Goal: Information Seeking & Learning: Learn about a topic

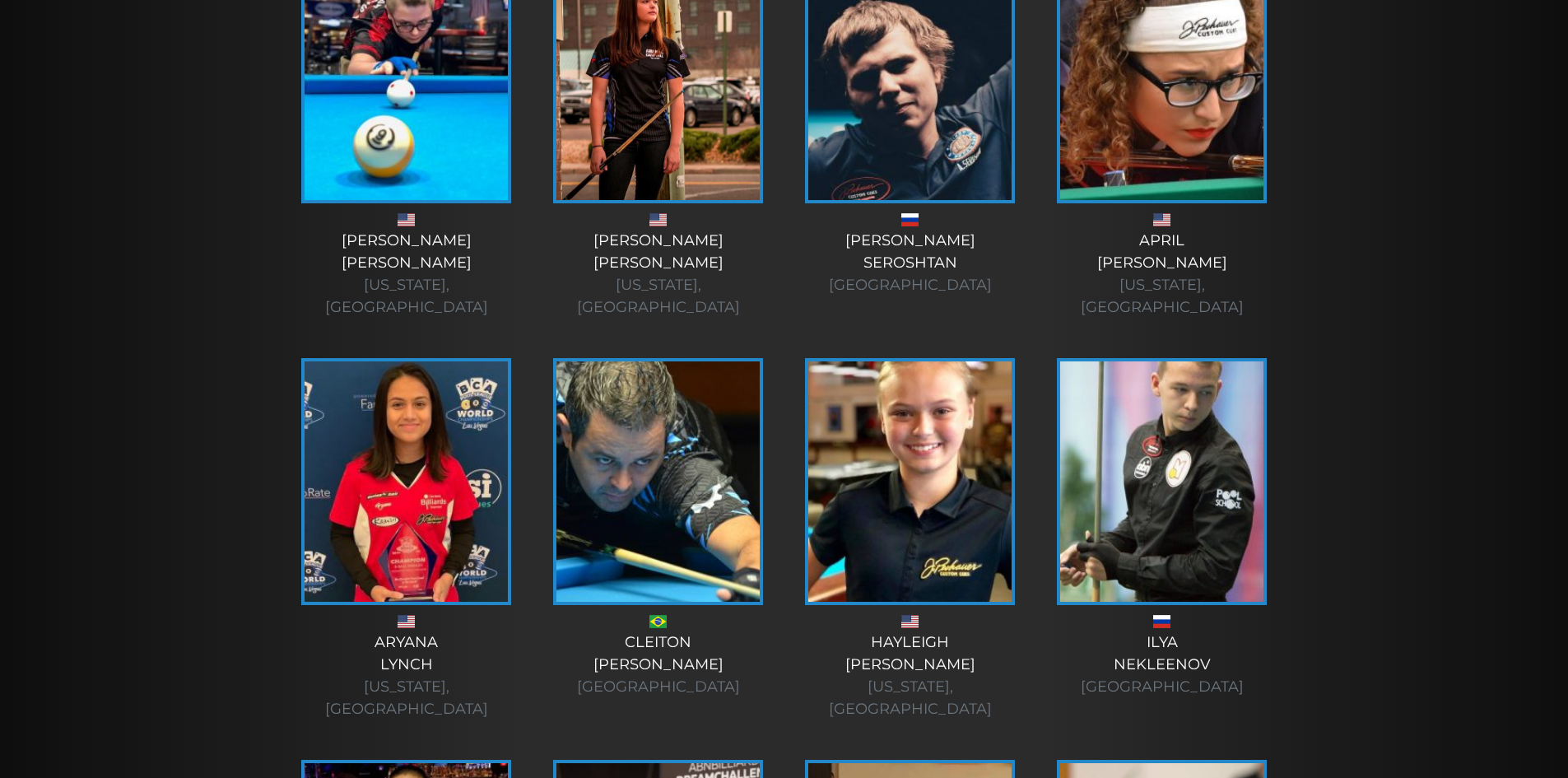
scroll to position [541, 0]
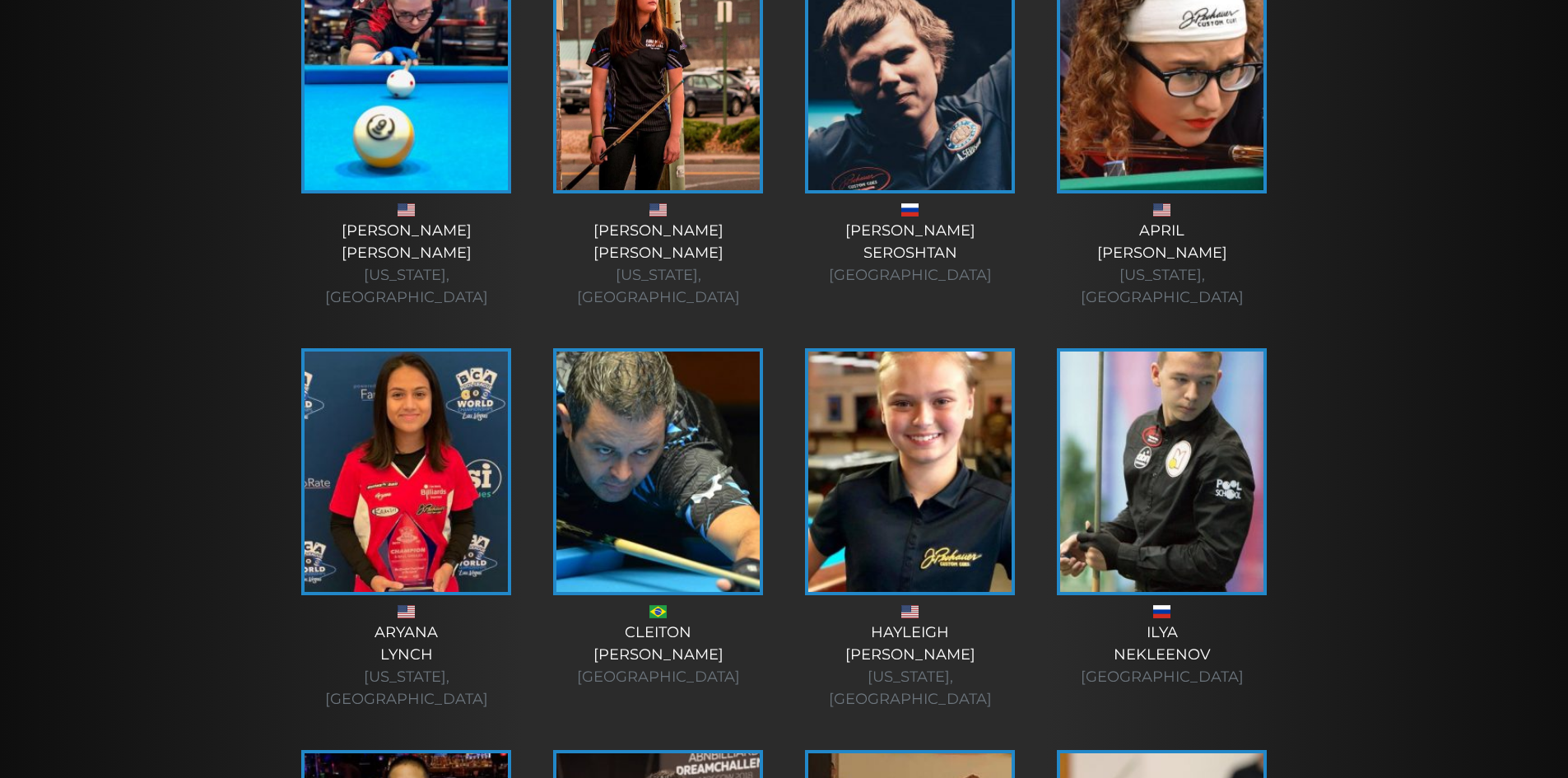
click at [402, 117] on img at bounding box center [406, 70] width 203 height 240
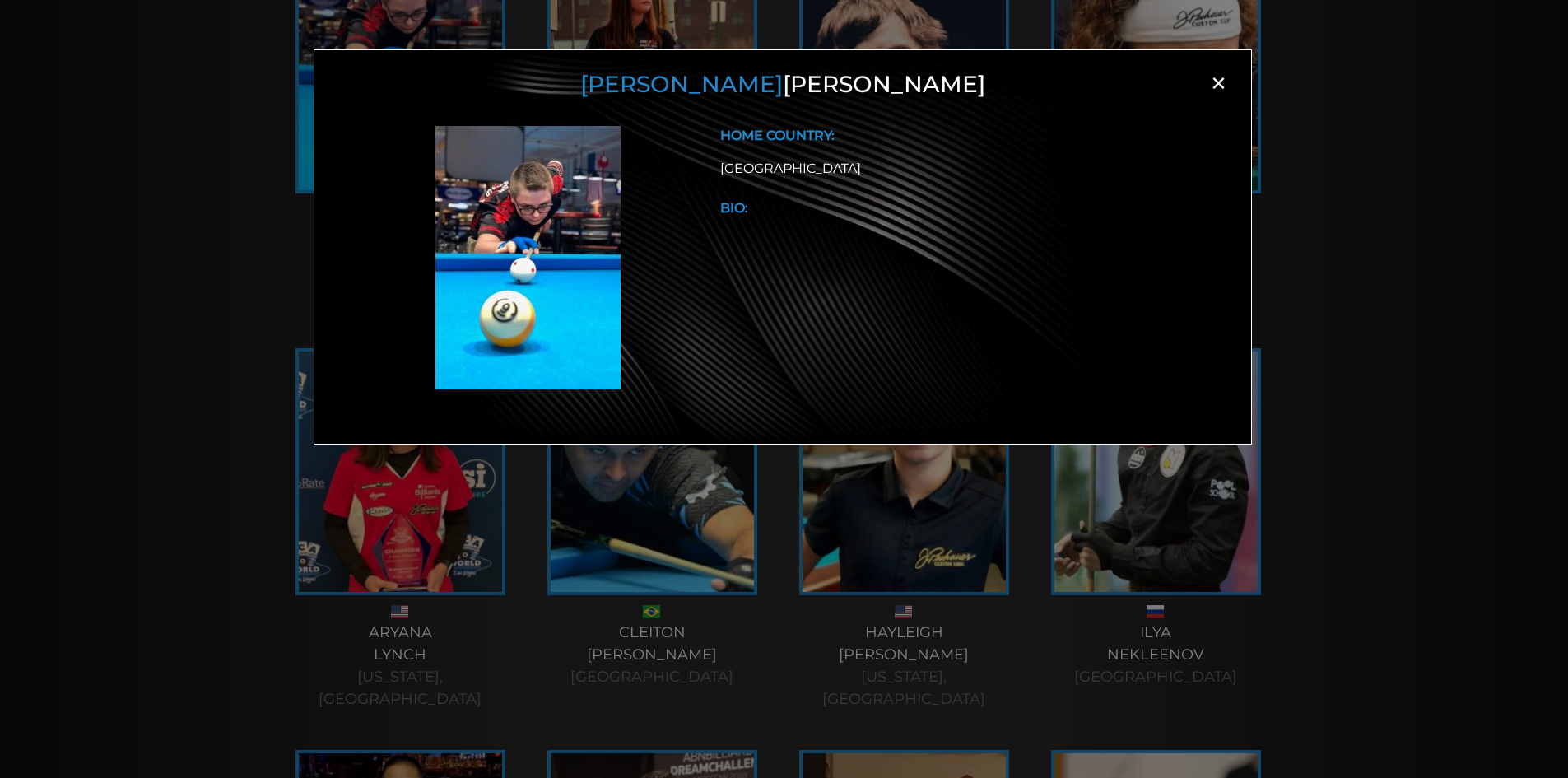
click at [171, 221] on div "Alex Bryant × HOME COUNTRY: USA BIO:" at bounding box center [784, 415] width 1568 height 778
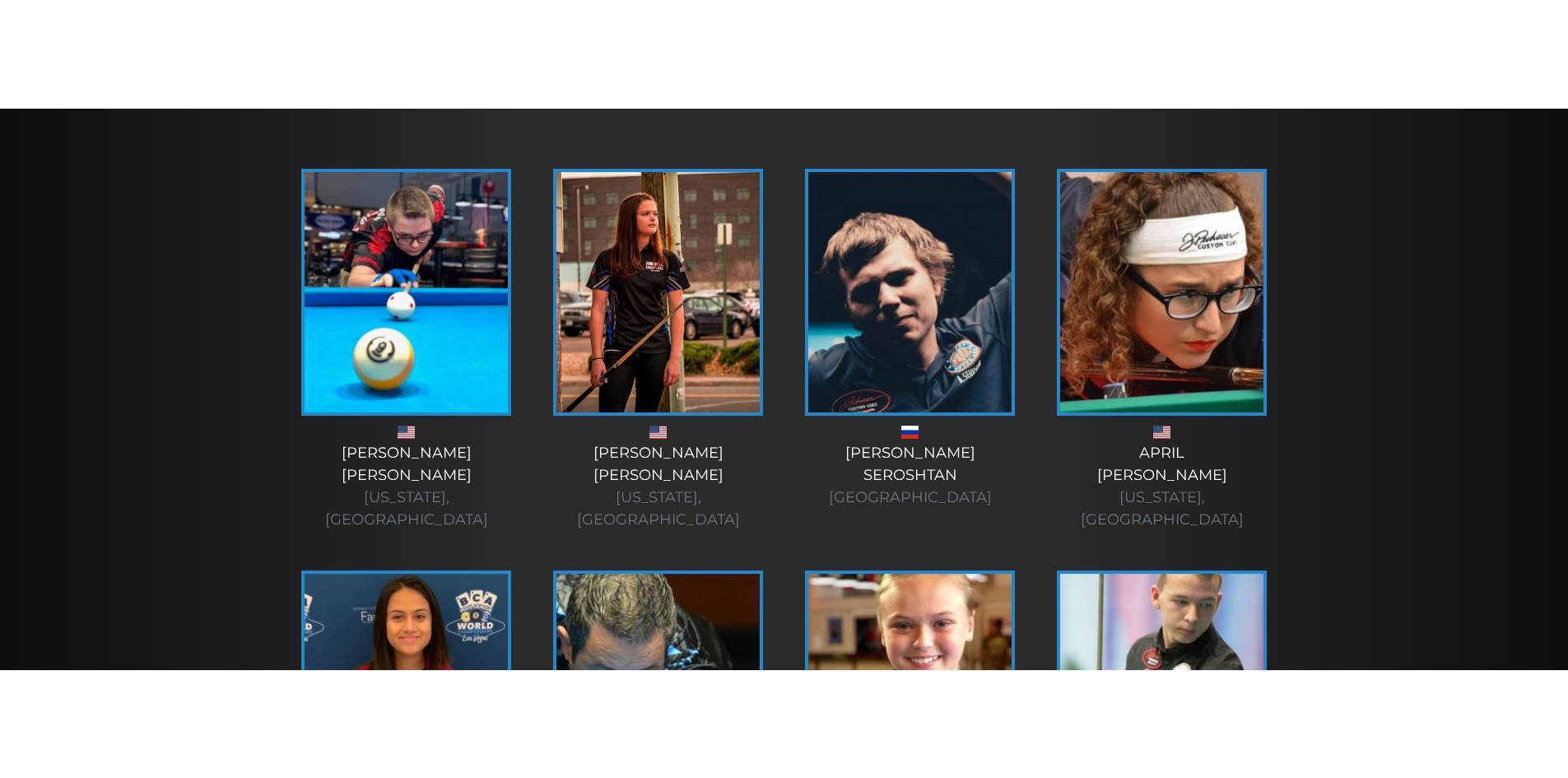
scroll to position [430, 0]
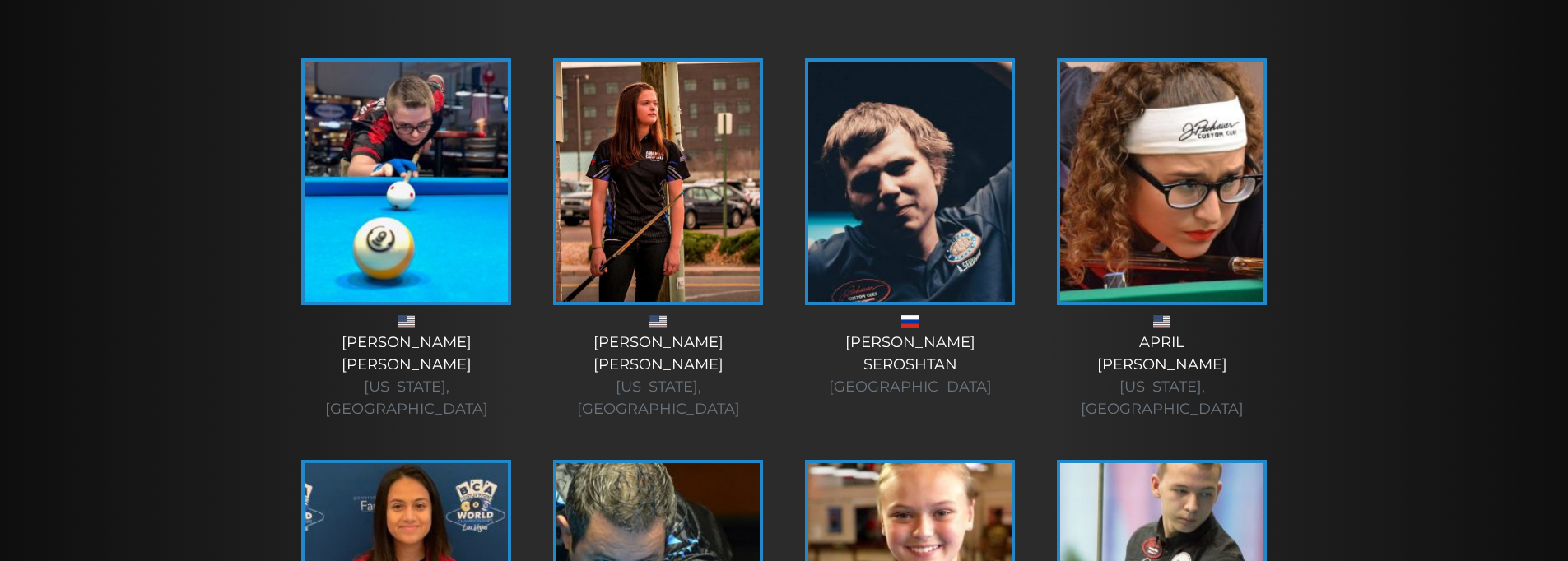
click at [618, 230] on img at bounding box center [658, 181] width 203 height 240
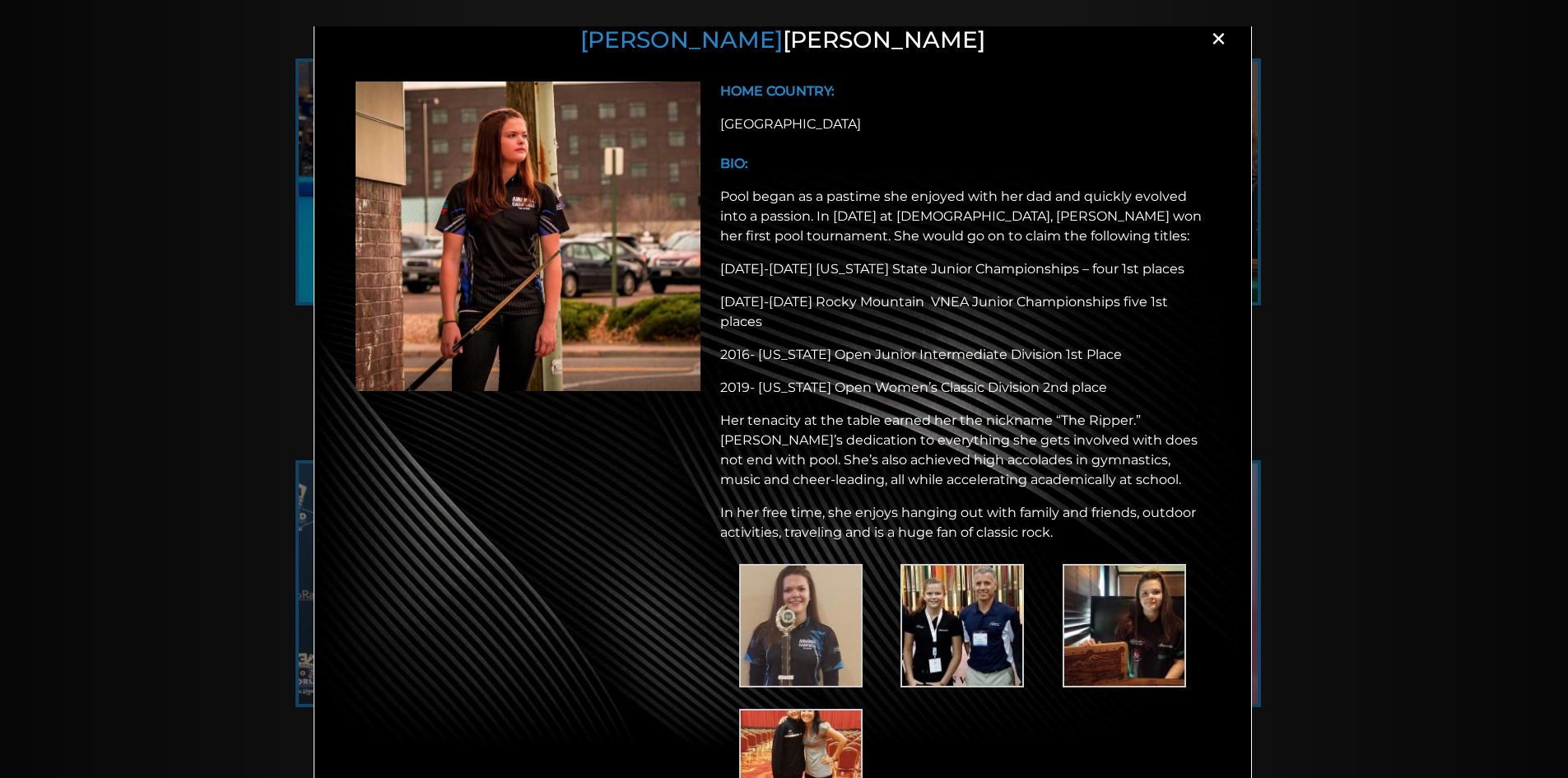
scroll to position [150, 0]
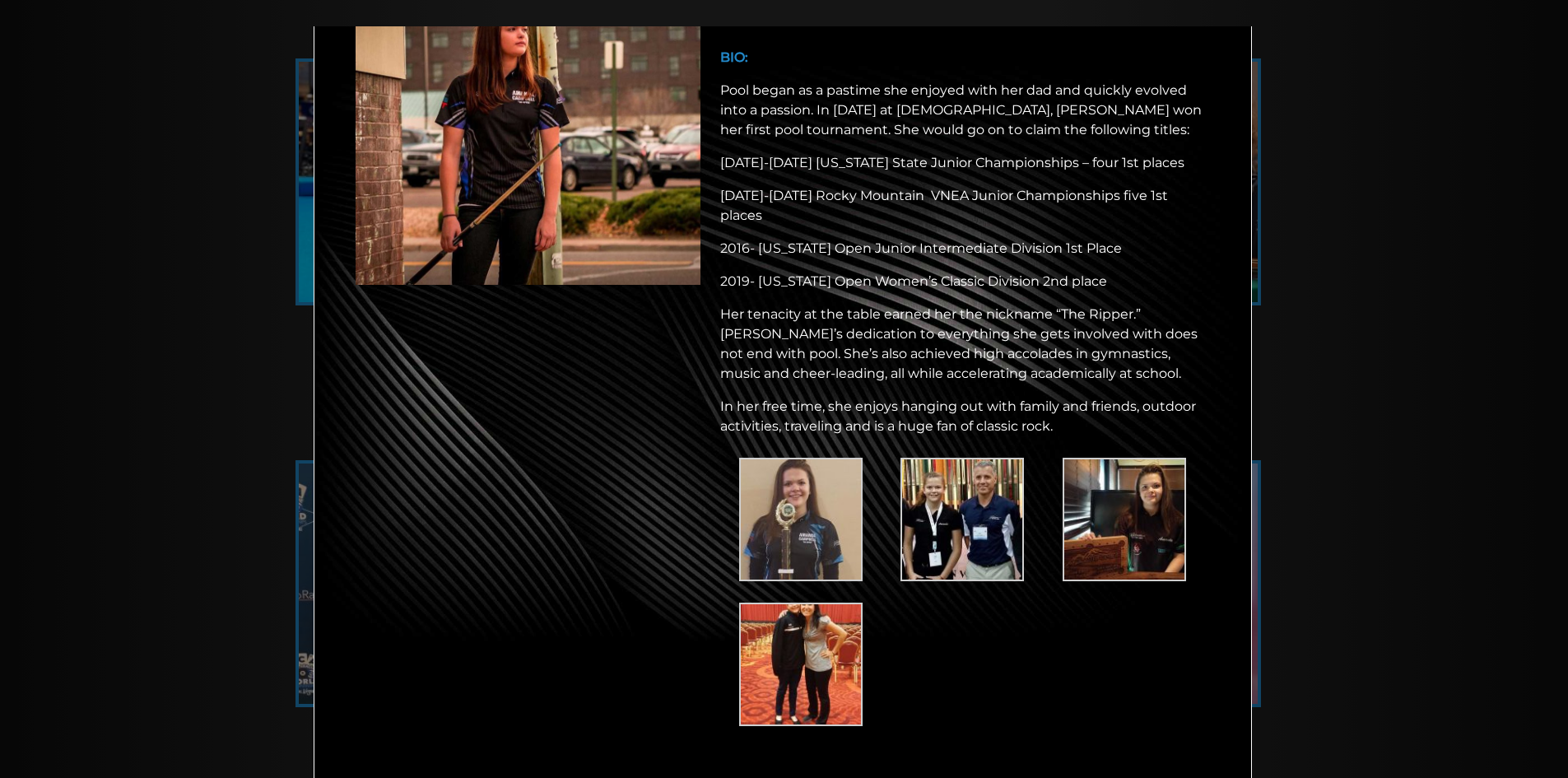
click at [1478, 433] on div "Amanda Campbell × HOME COUNTRY: USA BIO: Pool began as a pastime she enjoyed wi…" at bounding box center [784, 415] width 1568 height 778
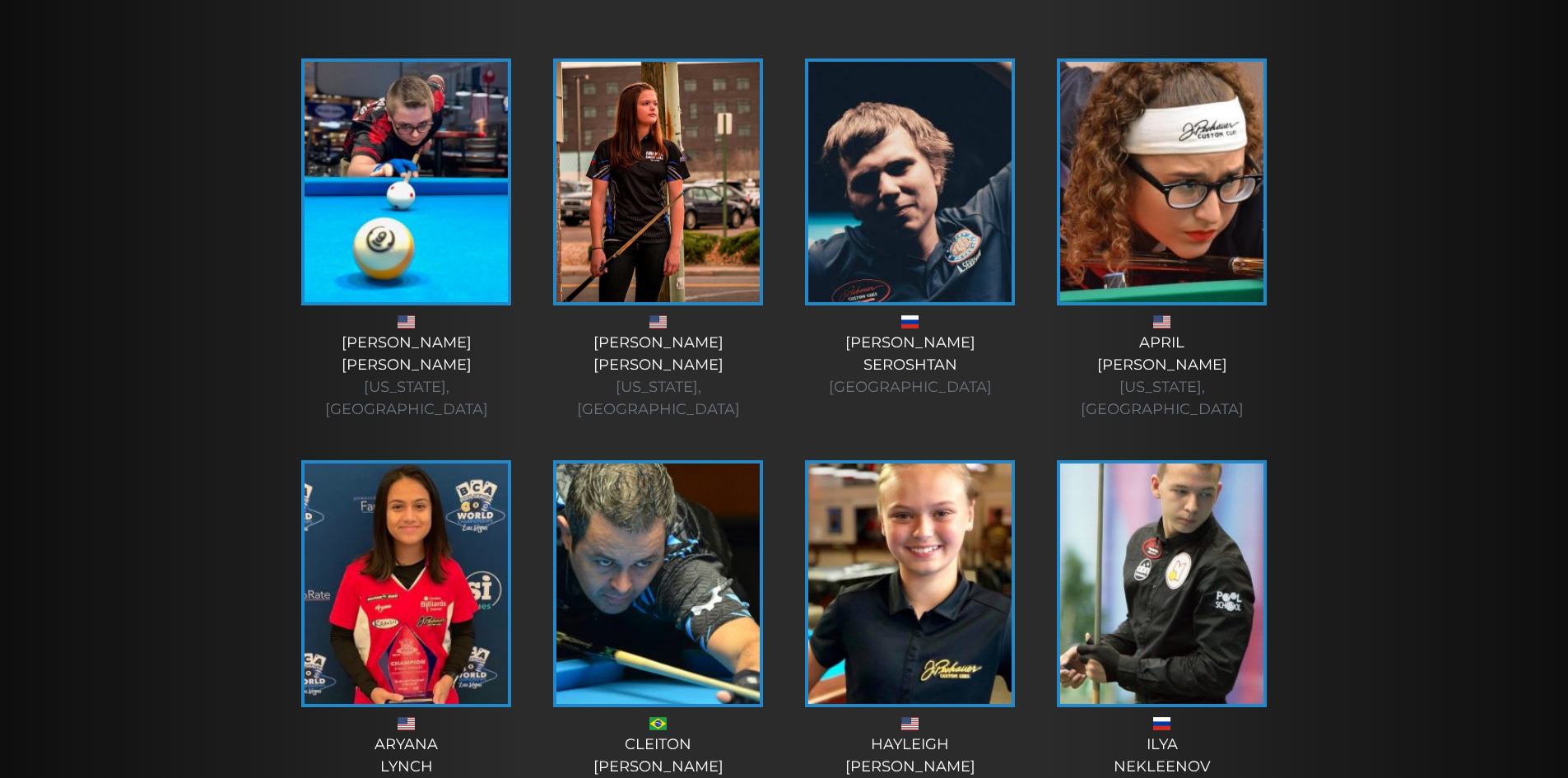
click at [1196, 233] on img at bounding box center [1162, 181] width 203 height 240
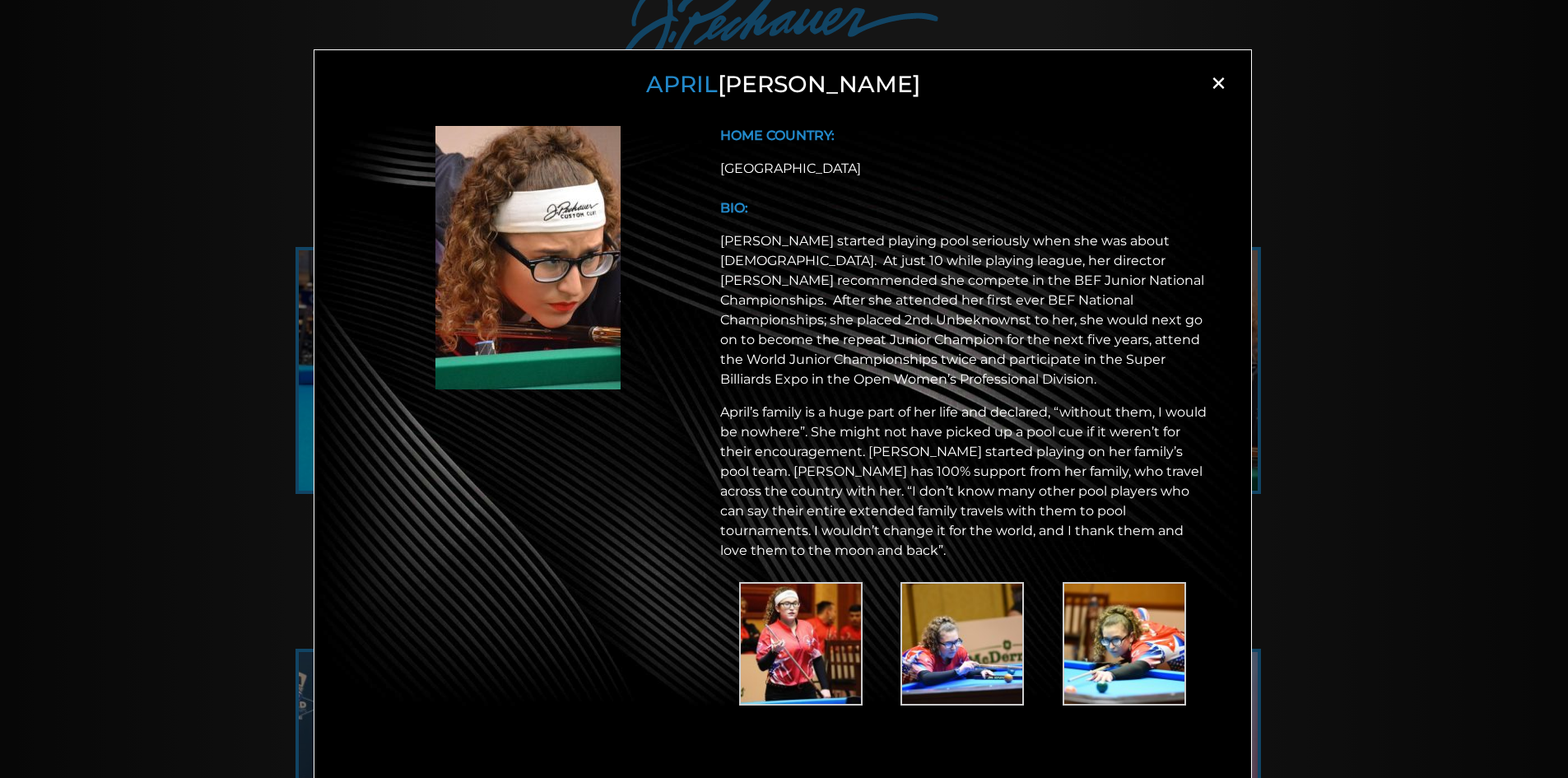
scroll to position [212, 0]
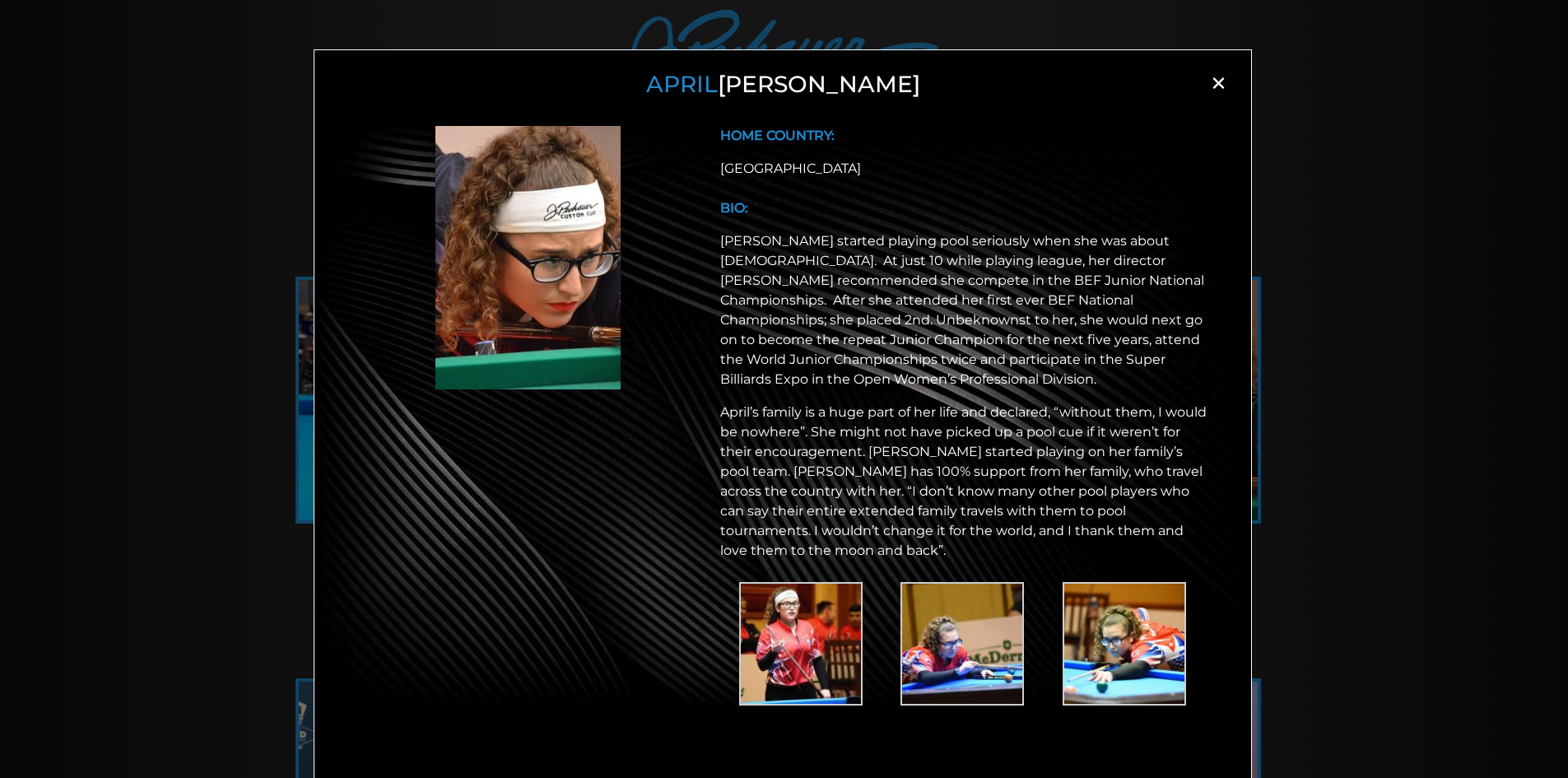
click at [1425, 439] on div "April Larson × HOME COUNTRY: USA BIO:" at bounding box center [784, 415] width 1568 height 778
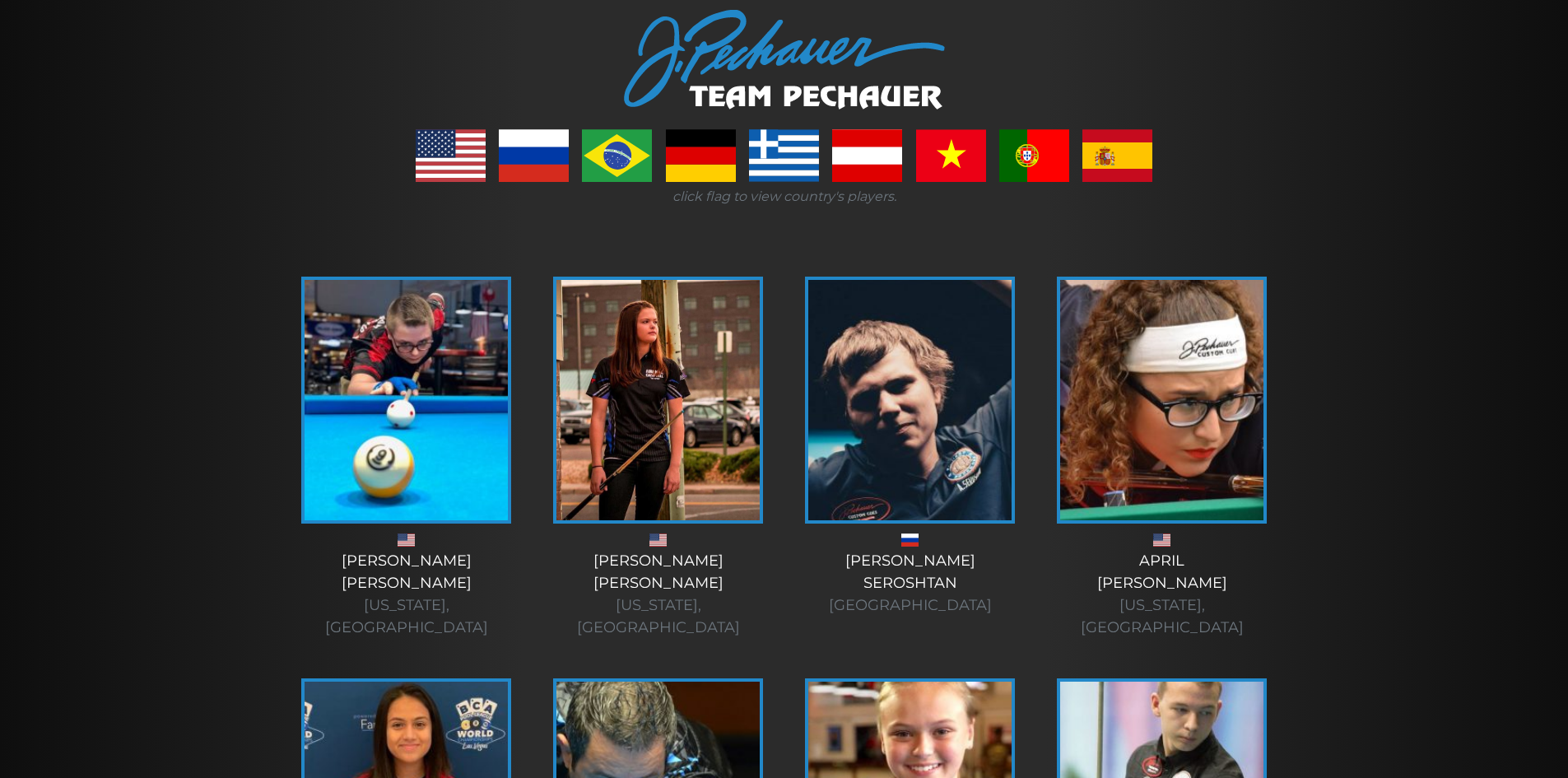
click at [1157, 402] on img at bounding box center [1162, 400] width 203 height 240
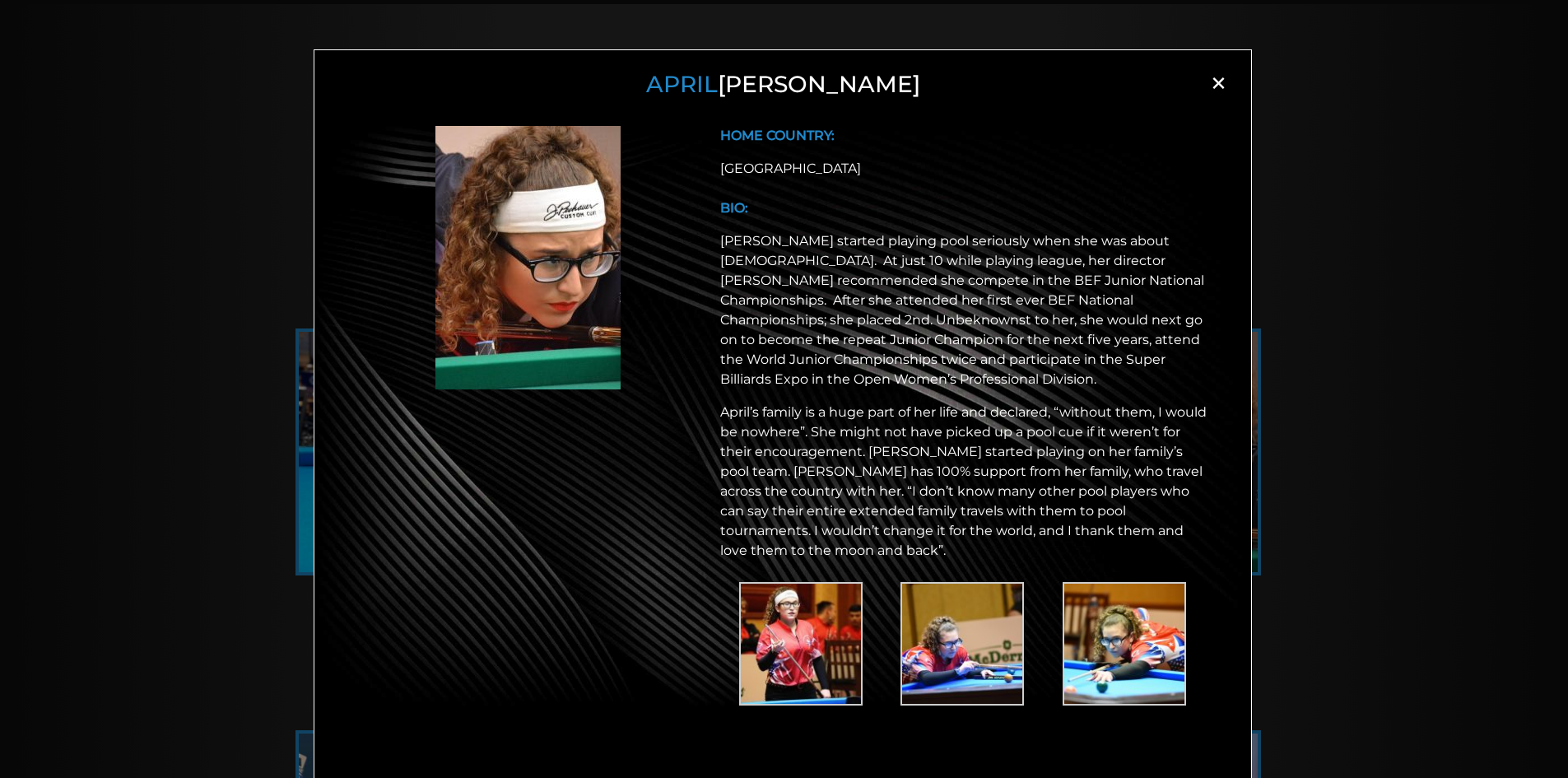
scroll to position [150, 0]
